Goal: Find specific page/section: Find specific page/section

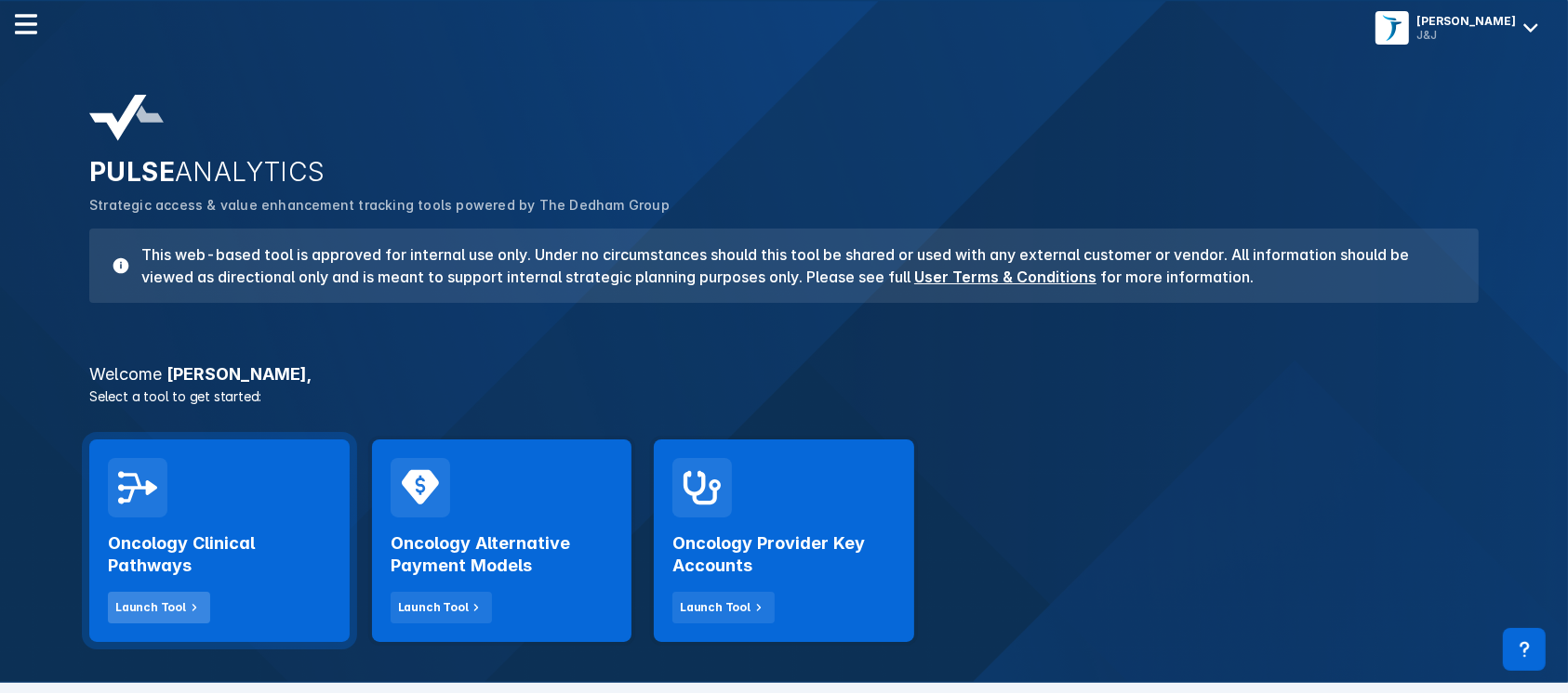
click at [168, 613] on div "Launch Tool" at bounding box center [150, 607] width 71 height 17
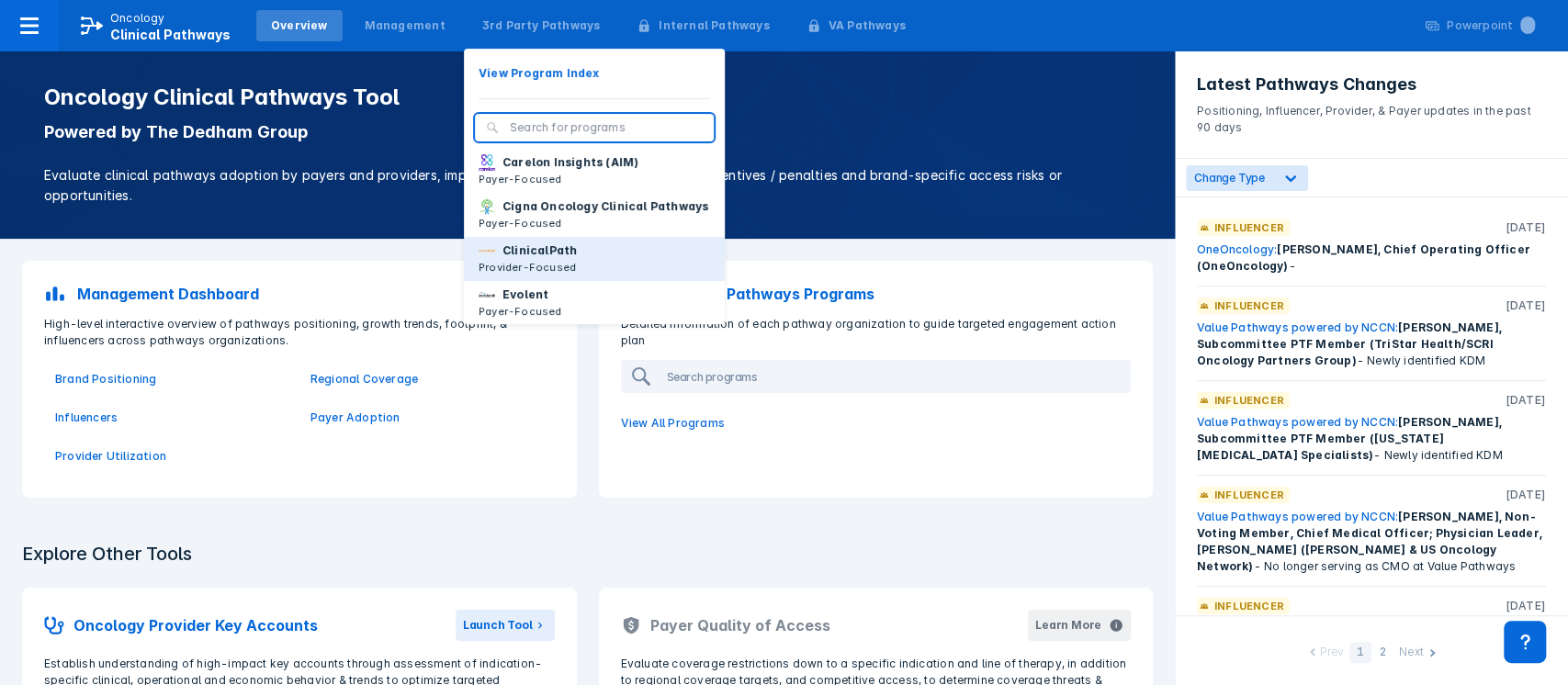
click at [515, 259] on p "ClinicalPath" at bounding box center [539, 250] width 74 height 16
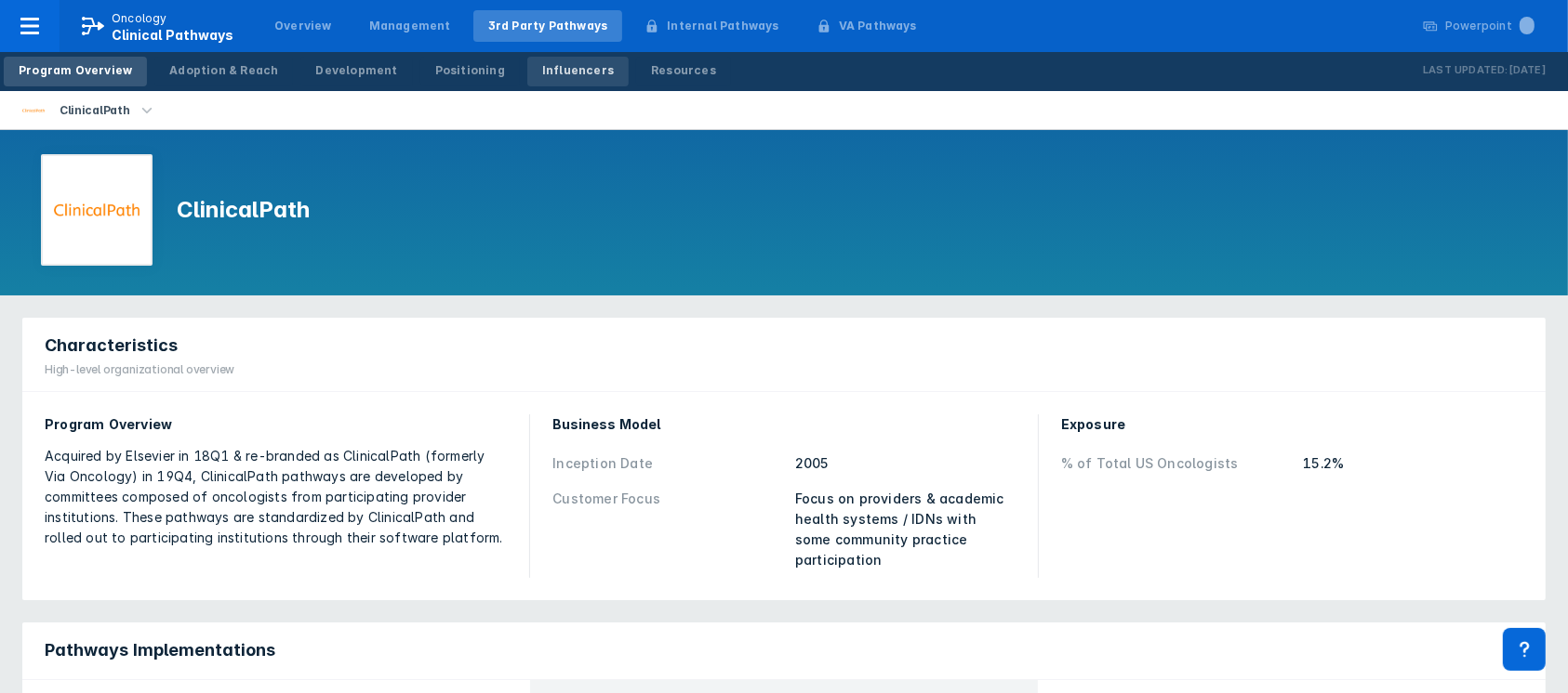
click at [550, 77] on div "Influencers" at bounding box center [579, 70] width 72 height 17
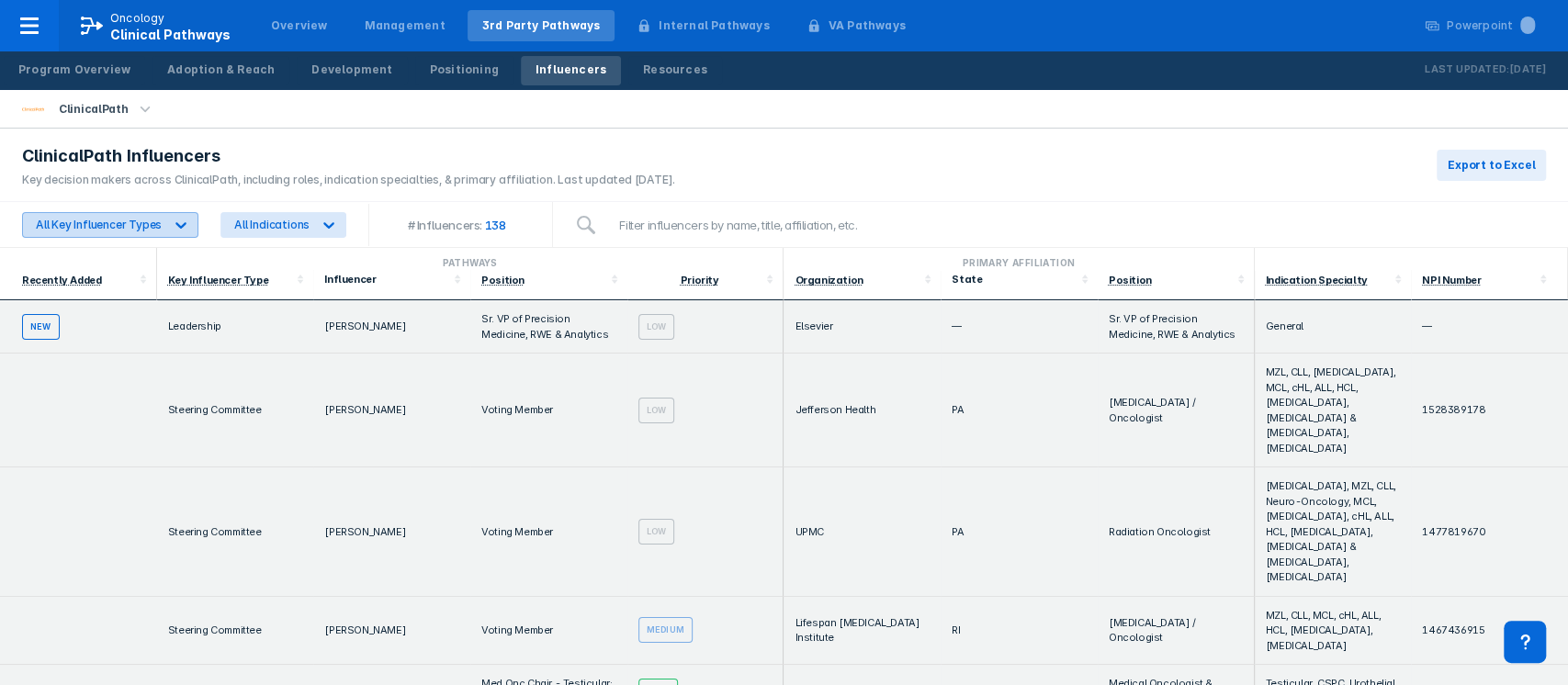
click at [178, 220] on icon at bounding box center [181, 224] width 18 height 18
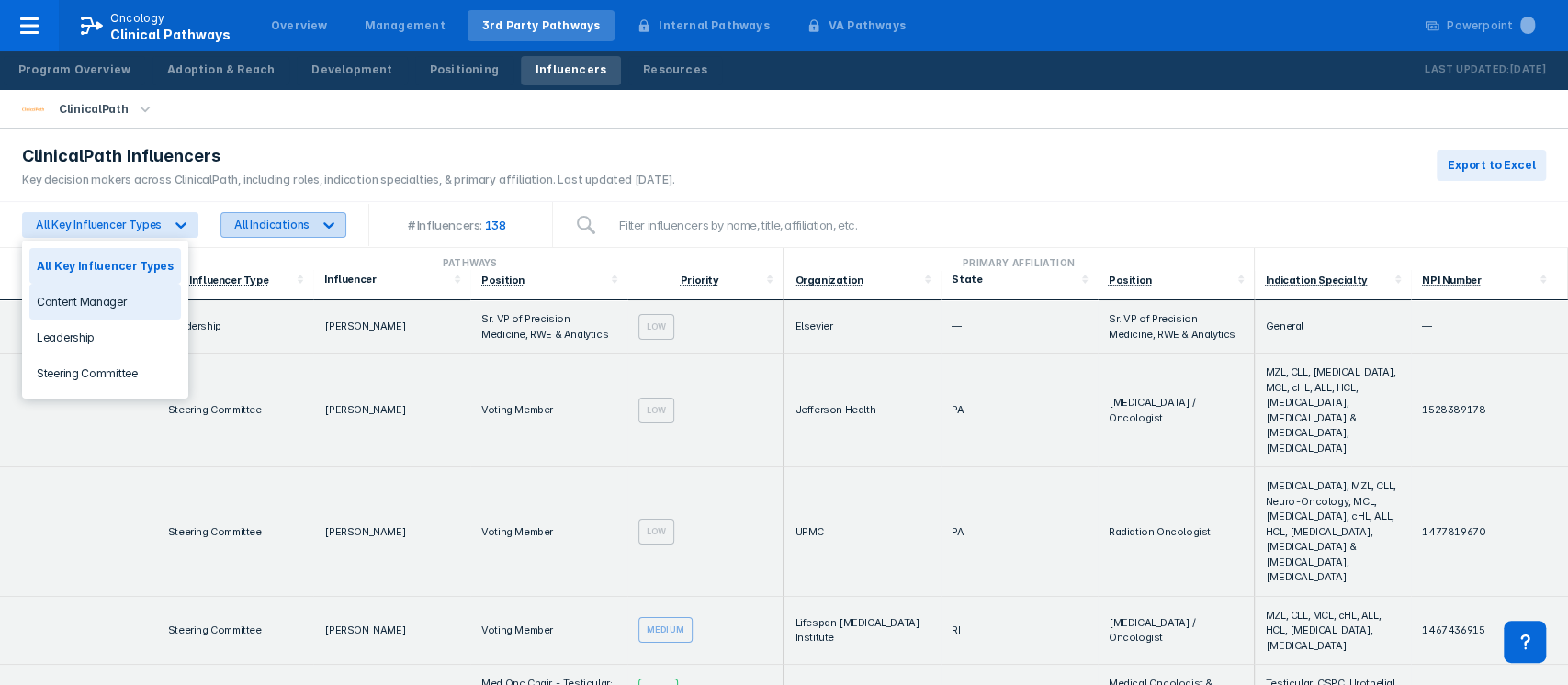
click at [264, 235] on div "All Indications" at bounding box center [266, 225] width 90 height 24
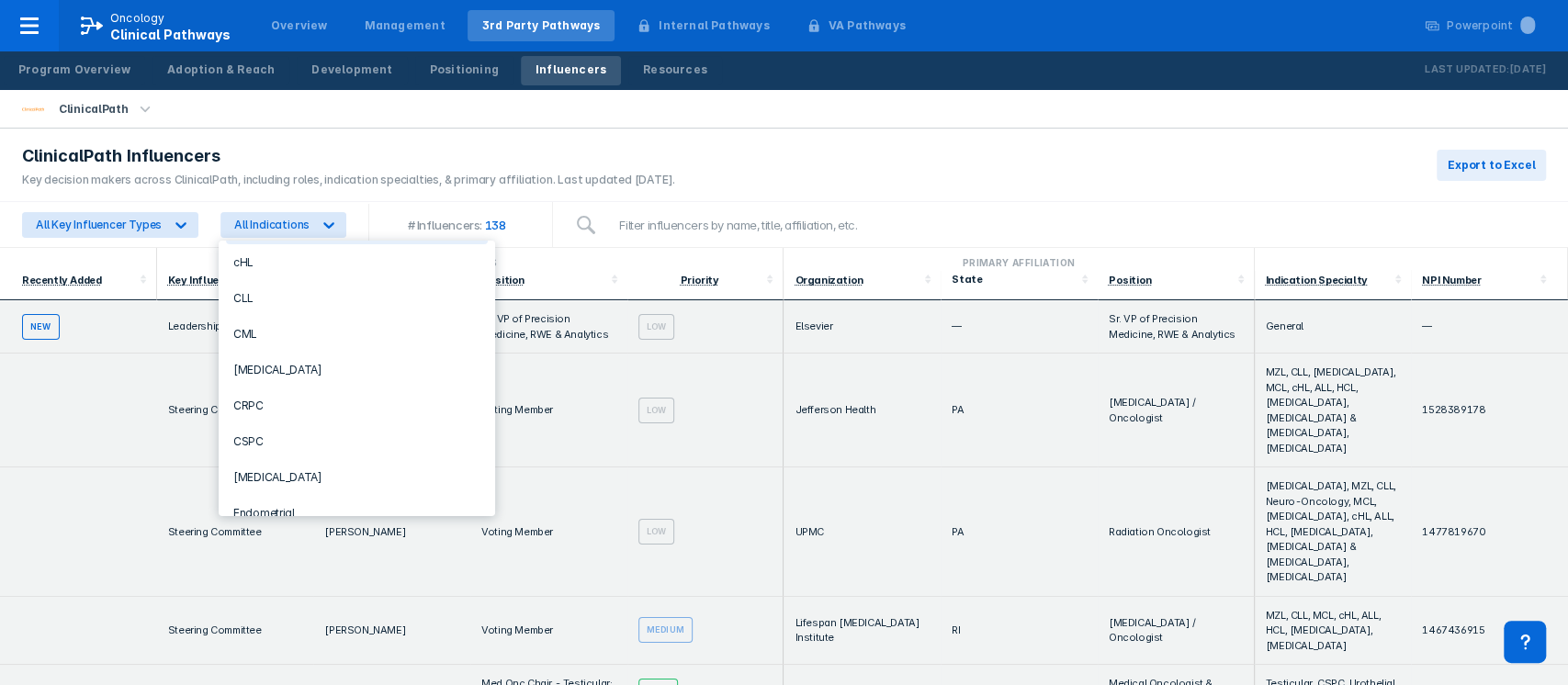
scroll to position [230, 0]
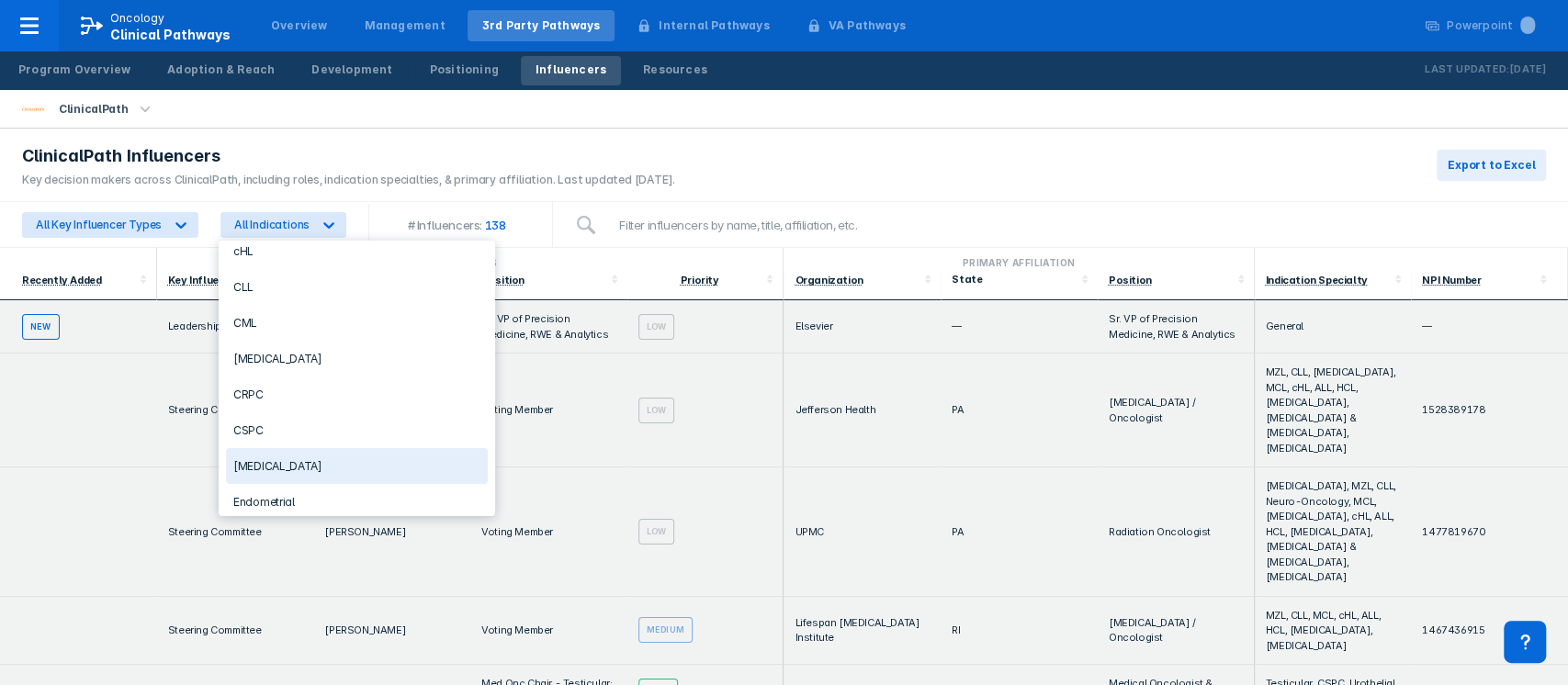
click at [246, 456] on div "[MEDICAL_DATA]" at bounding box center [357, 466] width 262 height 36
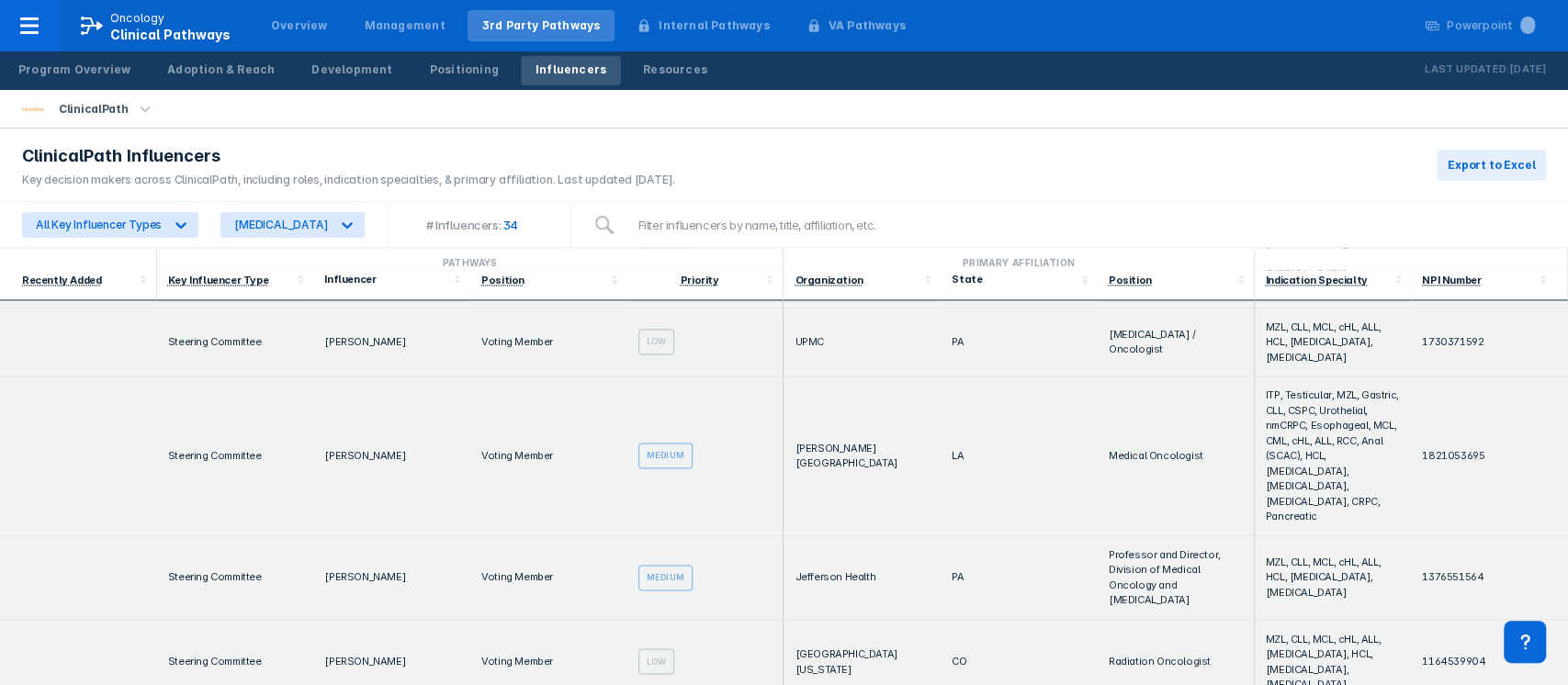
scroll to position [2008, 0]
